Goal: Information Seeking & Learning: Find specific fact

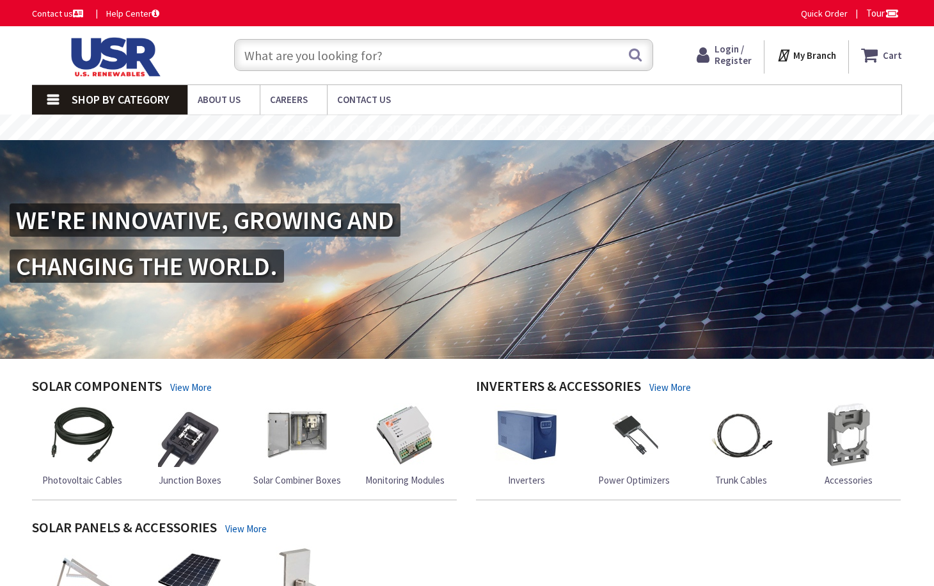
click at [349, 59] on input "text" at bounding box center [443, 55] width 419 height 32
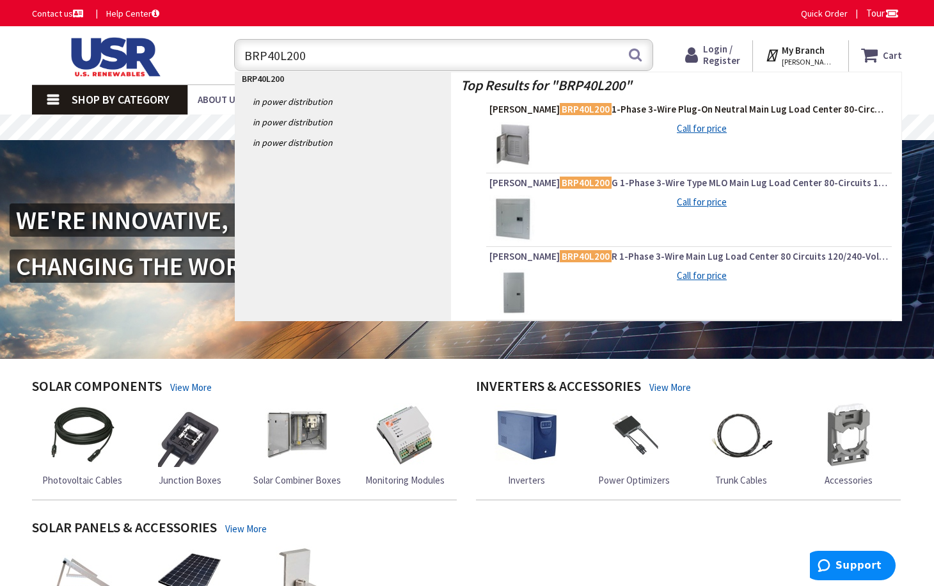
type input "BRP40L200"
drag, startPoint x: 644, startPoint y: 107, endPoint x: 608, endPoint y: 107, distance: 36.5
click at [608, 107] on span "Eaton BRP40L200 1-Phase 3-Wire Plug-On Neutral Main Lug Load Center 80-Circuits…" at bounding box center [688, 109] width 399 height 13
click at [619, 109] on span "Eaton BRP40L200 1-Phase 3-Wire Plug-On Neutral Main Lug Load Center 80-Circuits…" at bounding box center [688, 109] width 399 height 13
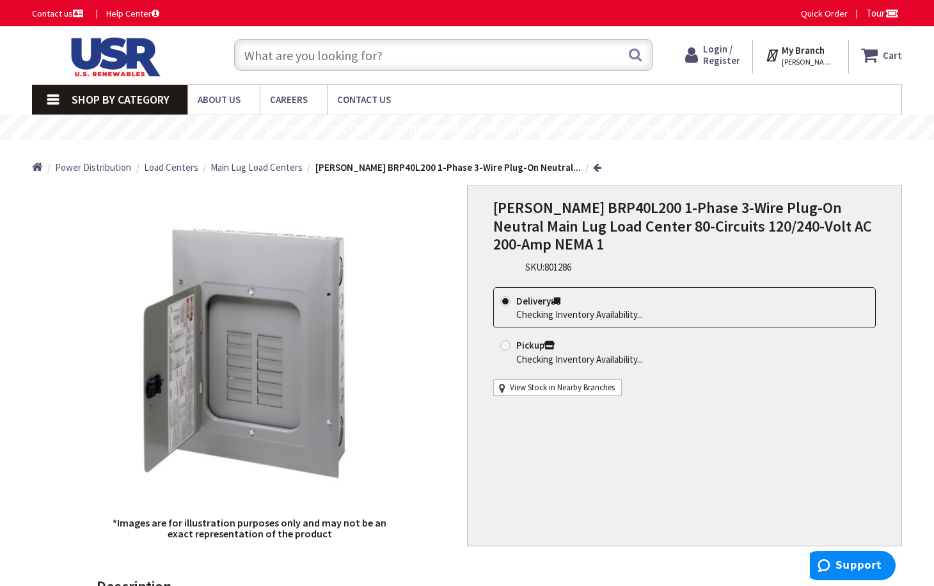
click at [583, 497] on div "Eaton BRP40L200 1-Phase 3-Wire Plug-On Neutral Main Lug Load Center 80-Circuits…" at bounding box center [684, 366] width 435 height 361
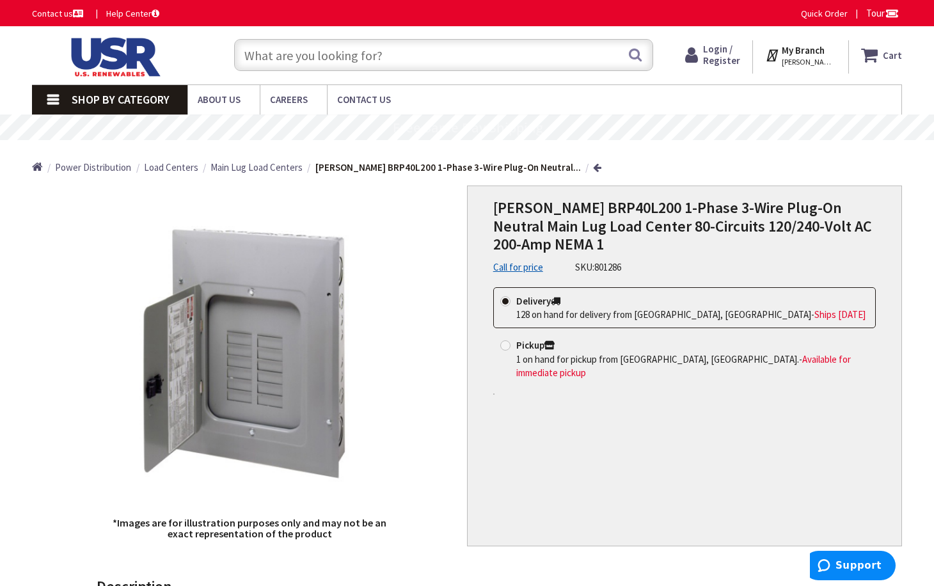
click at [676, 465] on div "Eaton BRP40L200 1-Phase 3-Wire Plug-On Neutral Main Lug Load Center 80-Circuits…" at bounding box center [684, 366] width 435 height 361
click at [396, 44] on input "text" at bounding box center [443, 55] width 419 height 32
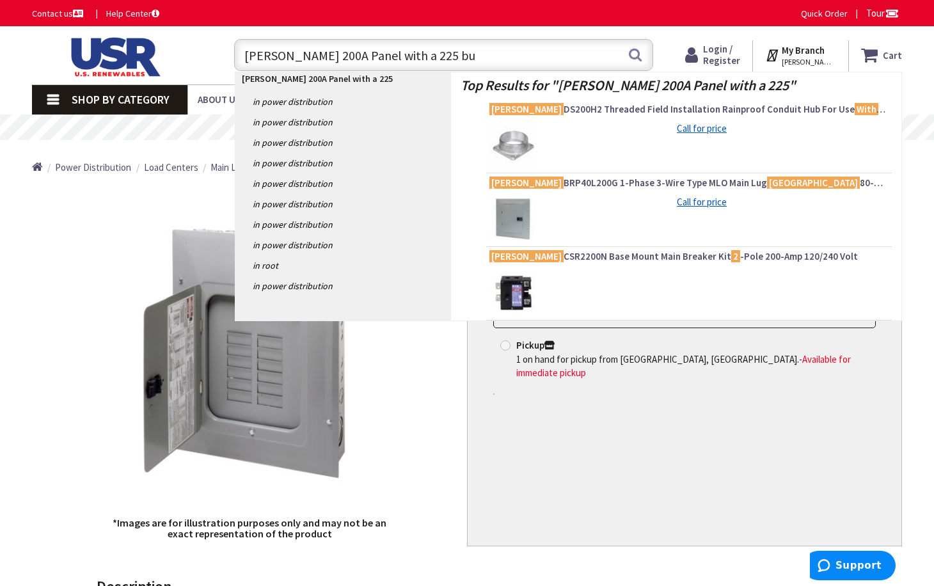
type input "Eaton 200A Panel with a 225 bus"
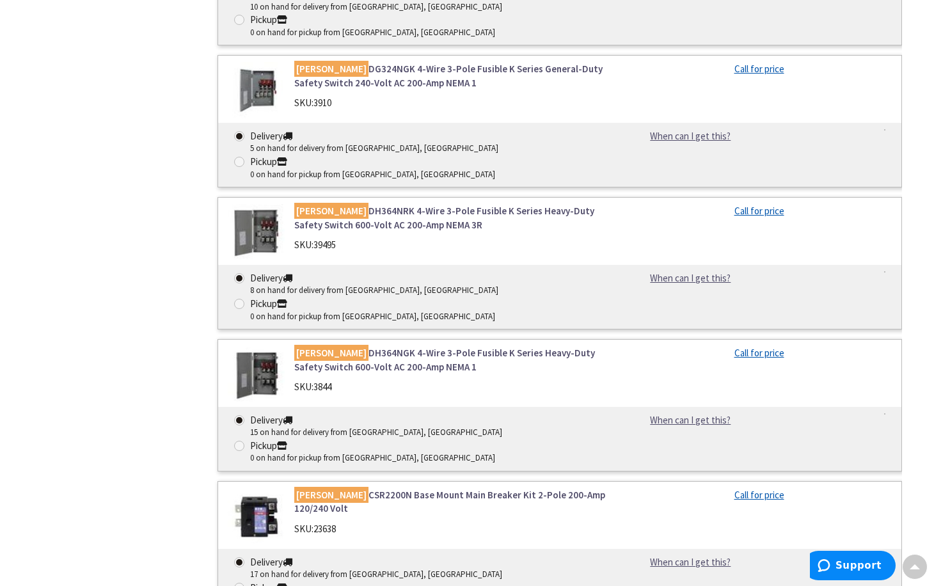
scroll to position [2687, 0]
